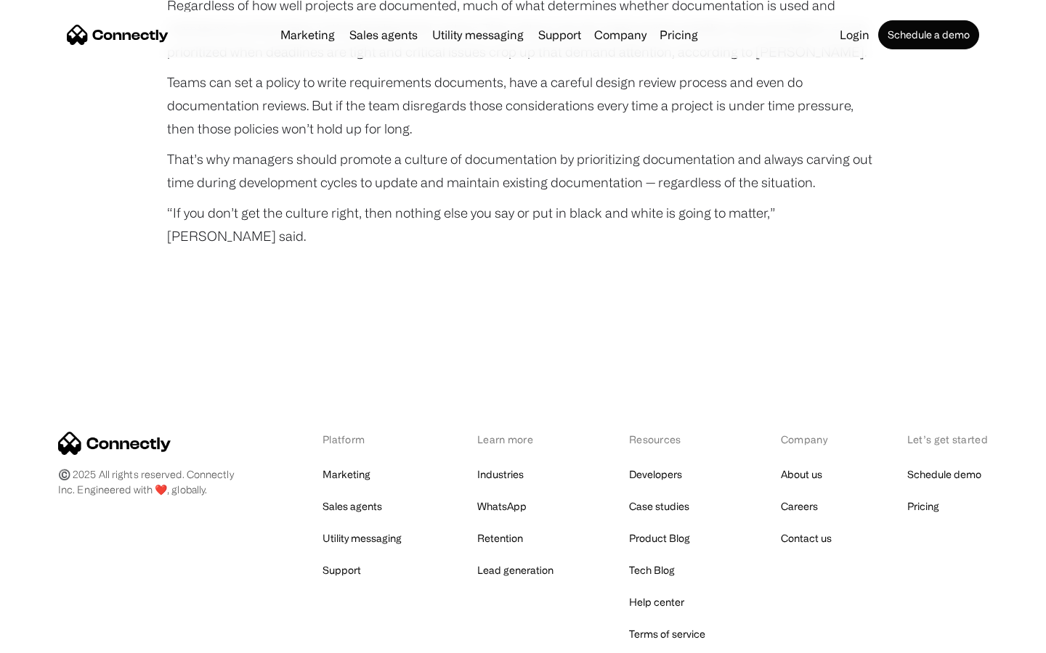
scroll to position [4845, 0]
